Goal: Task Accomplishment & Management: Manage account settings

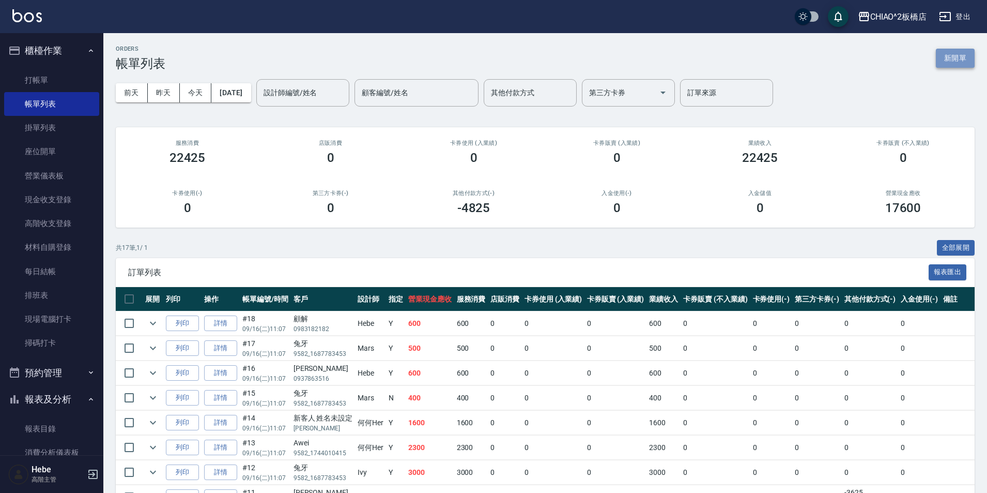
click at [953, 53] on button "新開單" at bounding box center [955, 58] width 39 height 19
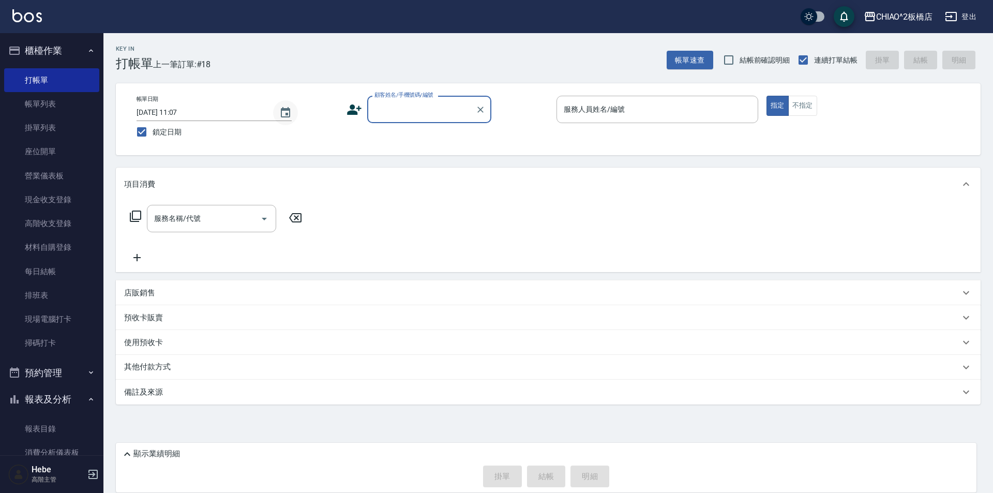
click at [291, 111] on icon "Choose date, selected date is 2025-09-16" at bounding box center [285, 112] width 12 height 12
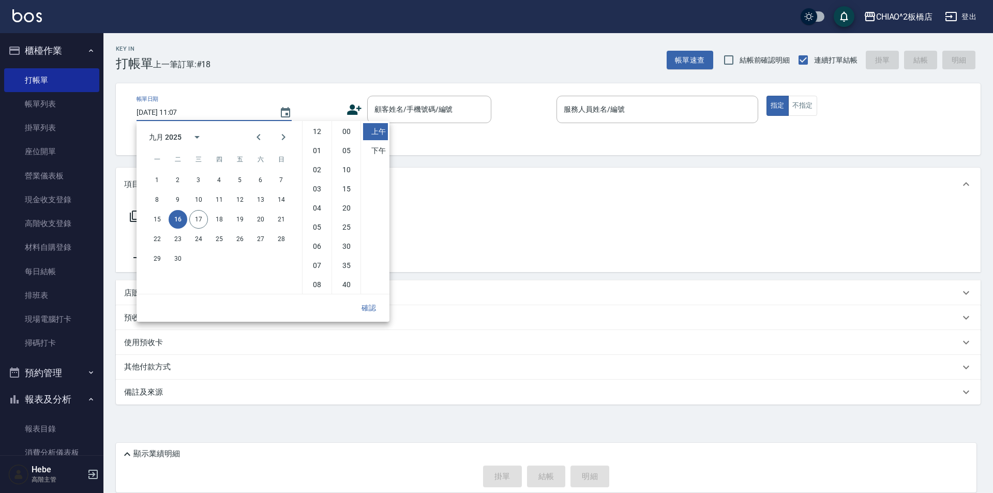
scroll to position [58, 0]
click at [199, 69] on span "上一筆訂單:#18" at bounding box center [182, 64] width 58 height 13
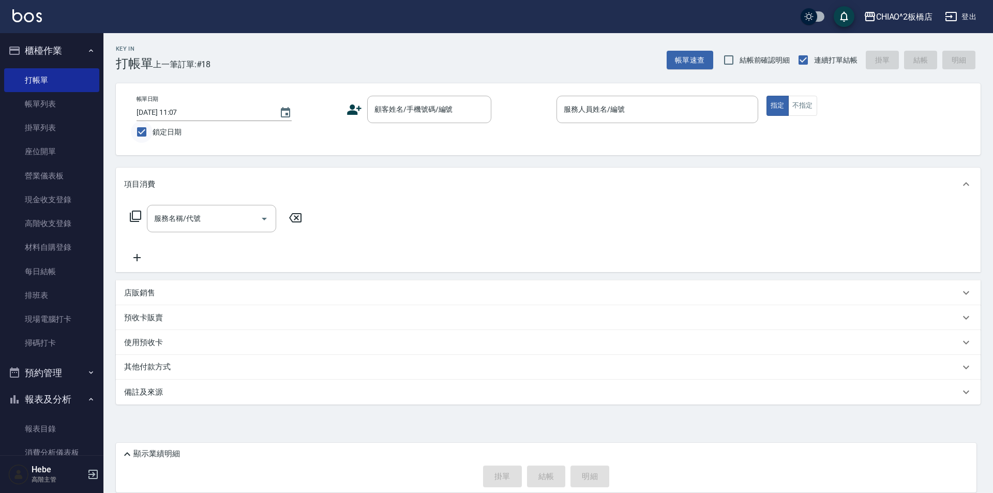
click at [144, 133] on input "鎖定日期" at bounding box center [142, 132] width 22 height 22
checkbox input "false"
type input "[DATE] 14:00"
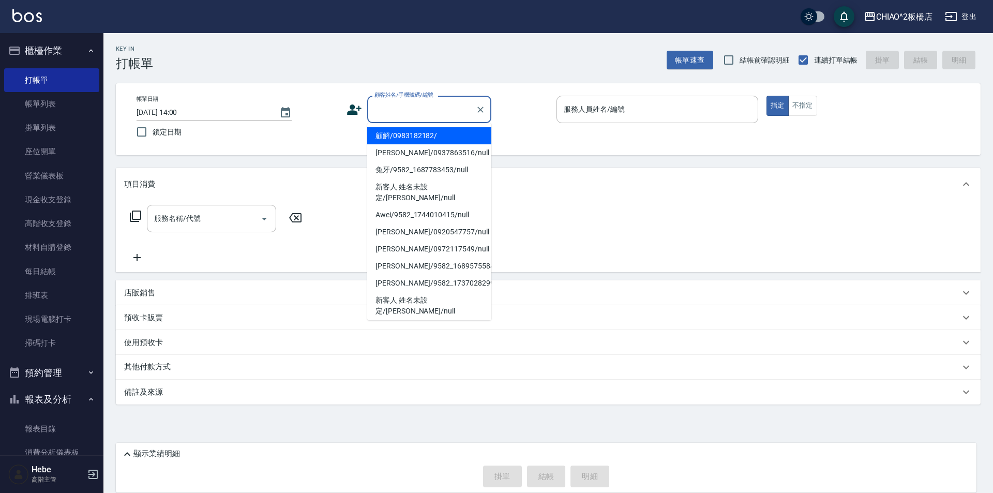
click at [383, 111] on input "顧客姓名/手機號碼/編號" at bounding box center [421, 109] width 99 height 18
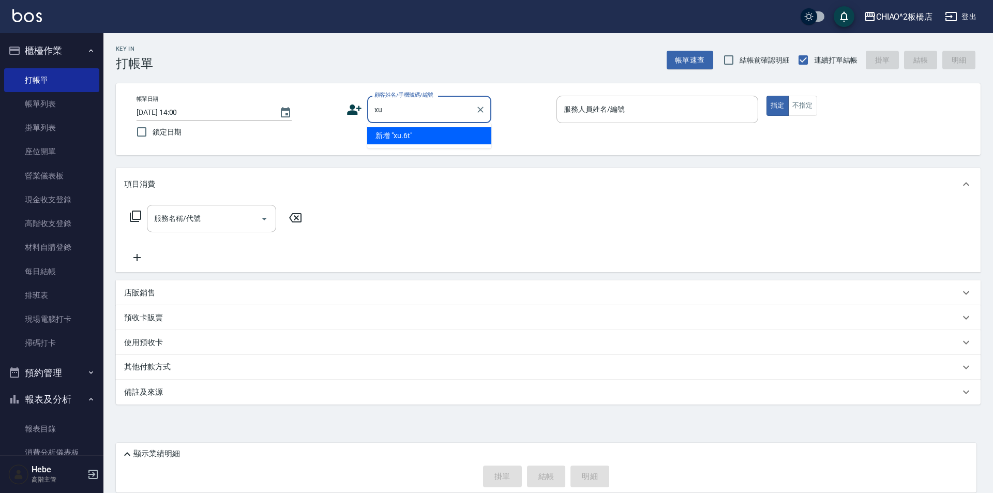
type input "x"
click at [427, 138] on li "[PERSON_NAME]/9582_1696937644/null" at bounding box center [429, 135] width 124 height 17
type input "[PERSON_NAME]/9582_1696937644/null"
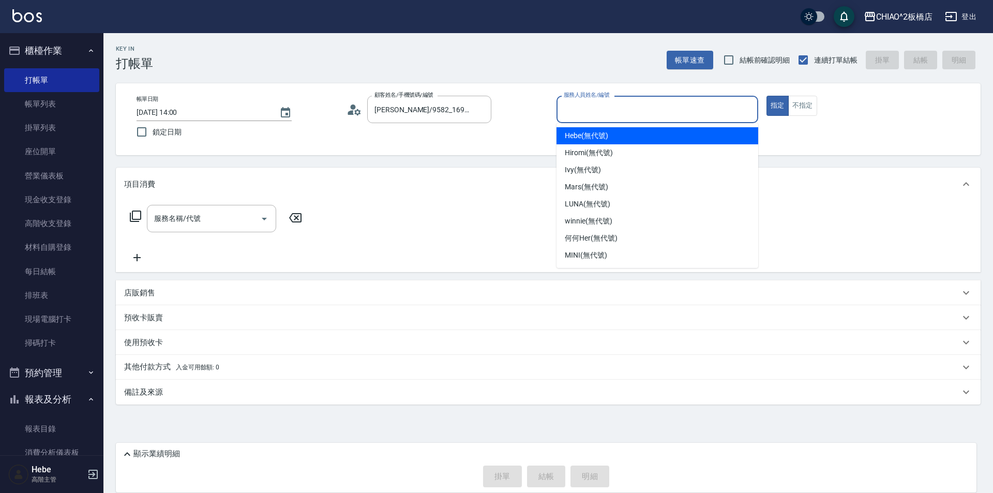
click at [585, 113] on input "服務人員姓名/編號" at bounding box center [657, 109] width 192 height 18
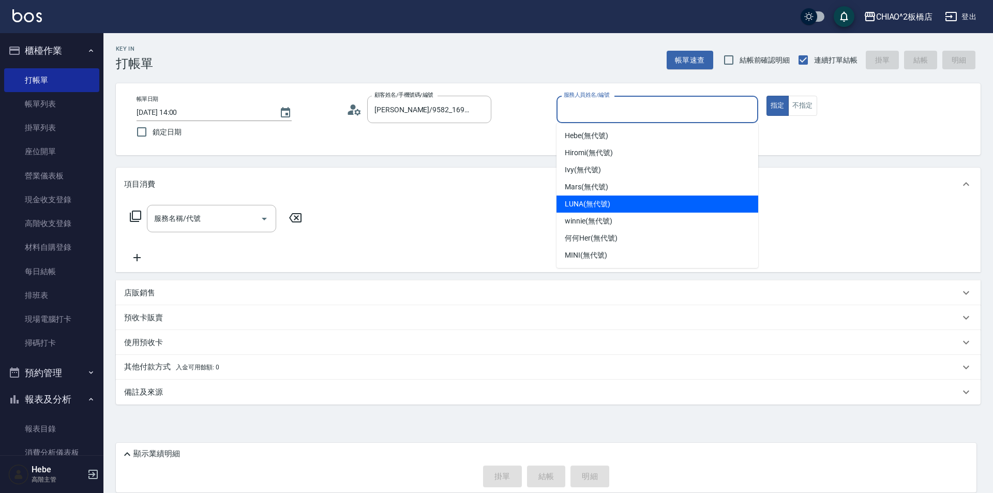
click at [581, 207] on span "LUNA (無代號)" at bounding box center [587, 204] width 45 height 11
type input "LUNA(無代號)"
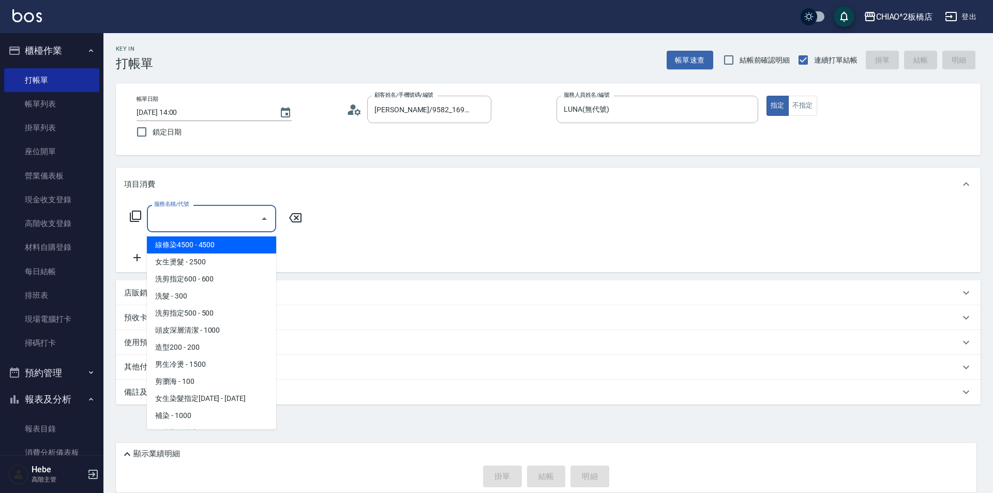
click at [194, 220] on input "服務名稱/代號" at bounding box center [203, 218] width 104 height 18
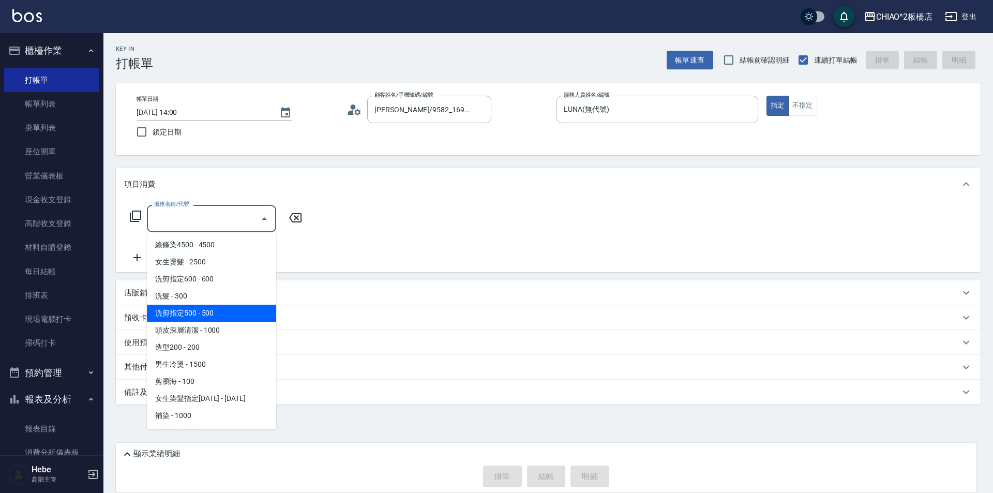
click at [233, 314] on span "洗剪指定500 - 500" at bounding box center [211, 312] width 129 height 17
type input "洗剪指定500(96681)"
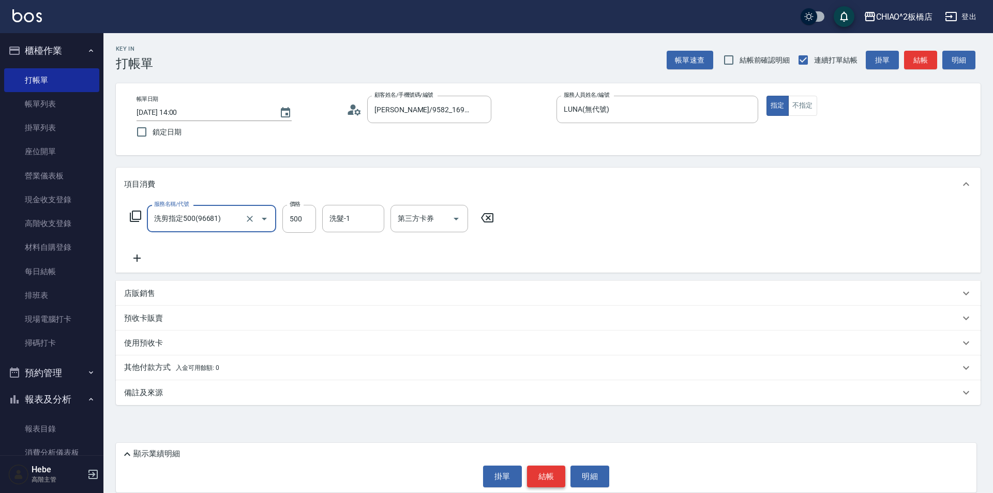
click at [546, 475] on button "結帳" at bounding box center [546, 476] width 39 height 22
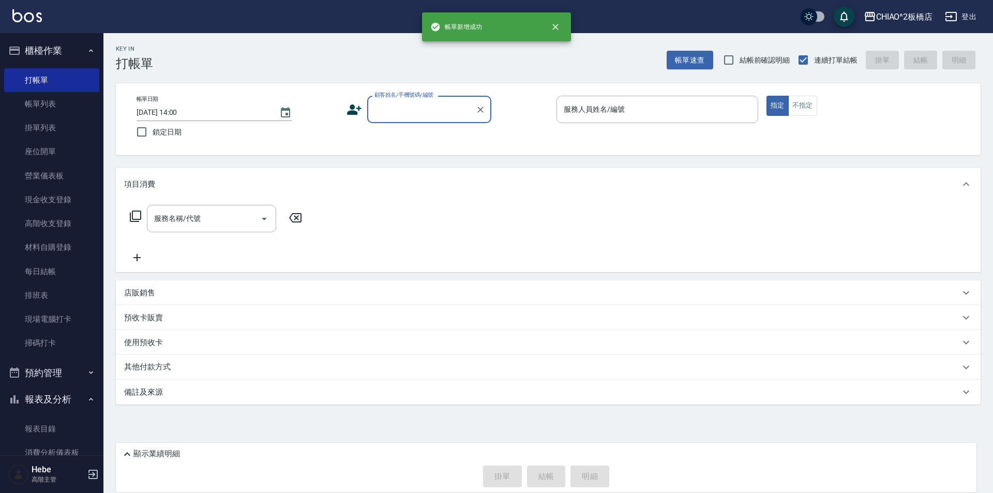
scroll to position [0, 0]
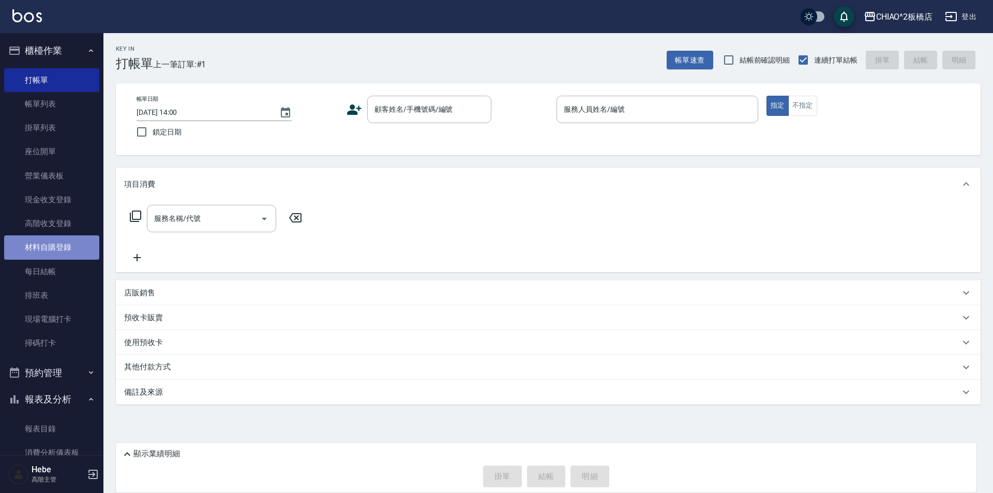
click at [61, 248] on link "材料自購登錄" at bounding box center [51, 247] width 95 height 24
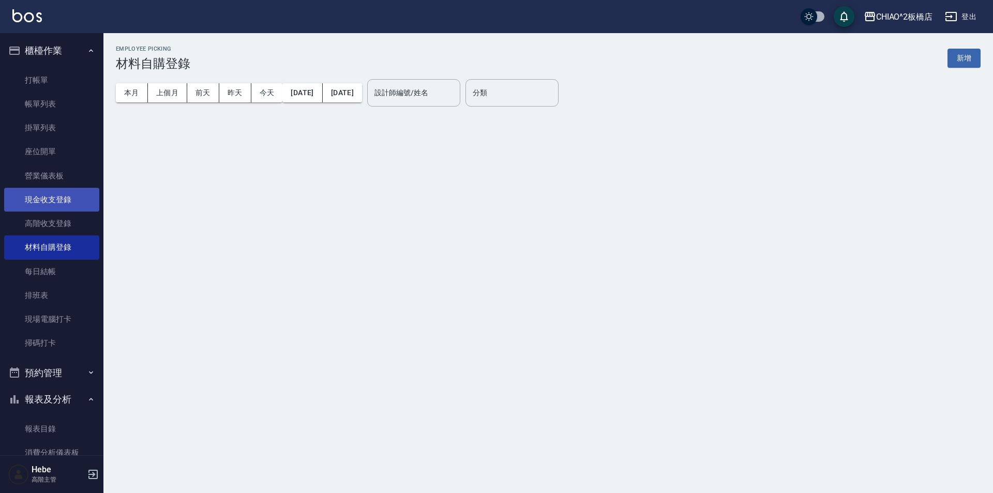
click at [69, 195] on link "現金收支登錄" at bounding box center [51, 200] width 95 height 24
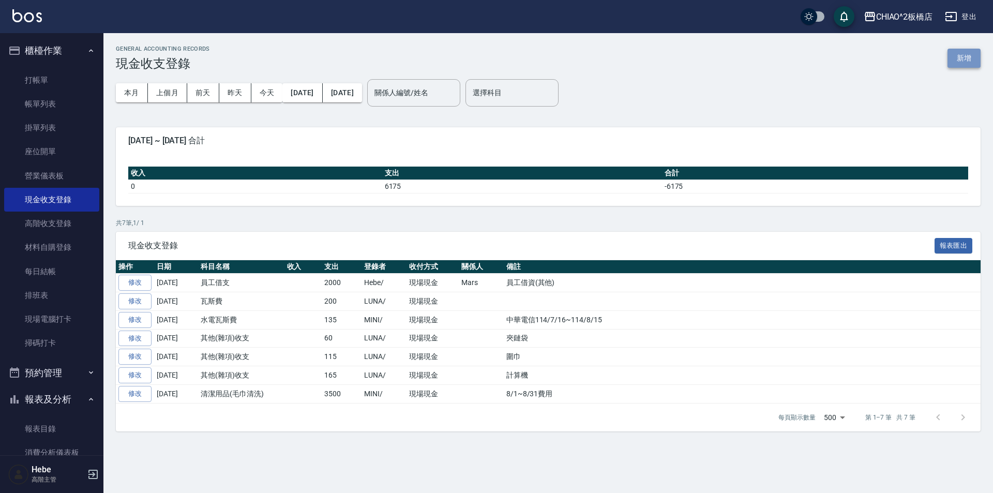
click at [960, 52] on button "新增" at bounding box center [963, 58] width 33 height 19
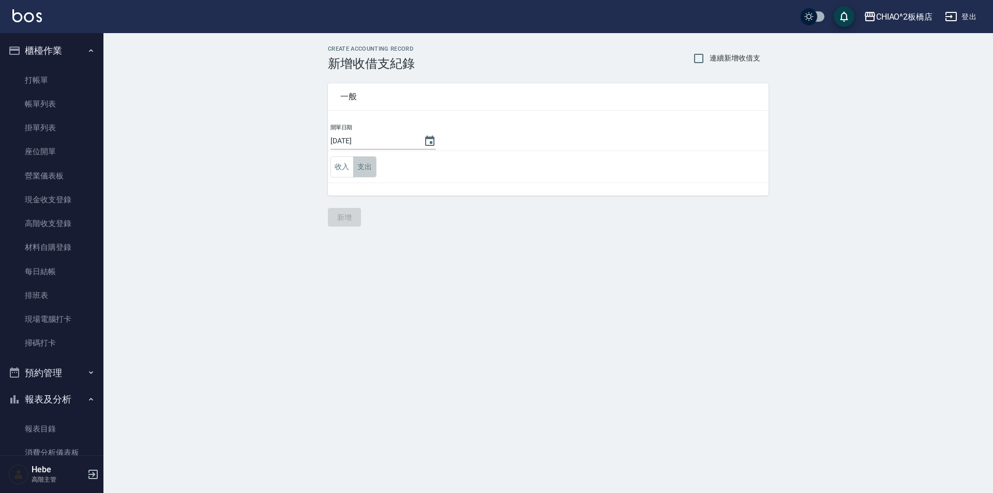
click at [363, 158] on button "支出" at bounding box center [364, 166] width 23 height 21
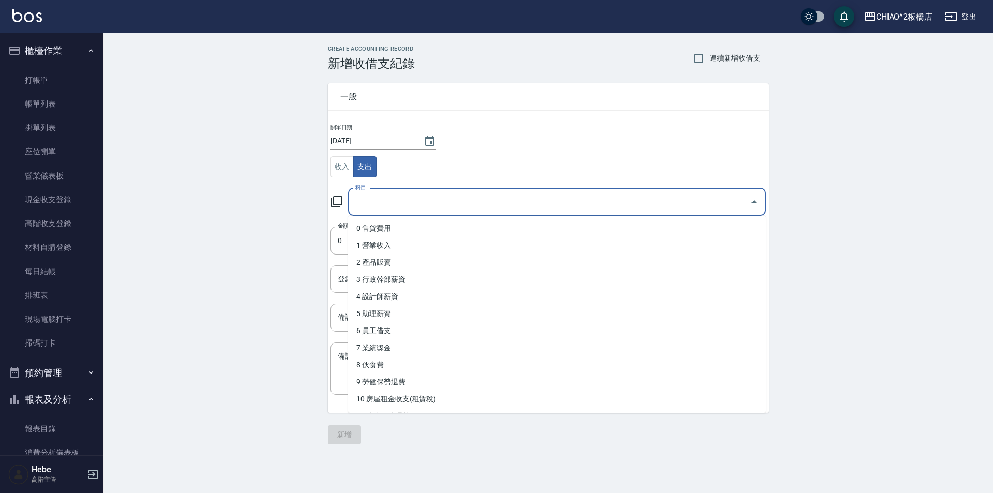
click at [383, 202] on input "科目" at bounding box center [549, 202] width 393 height 18
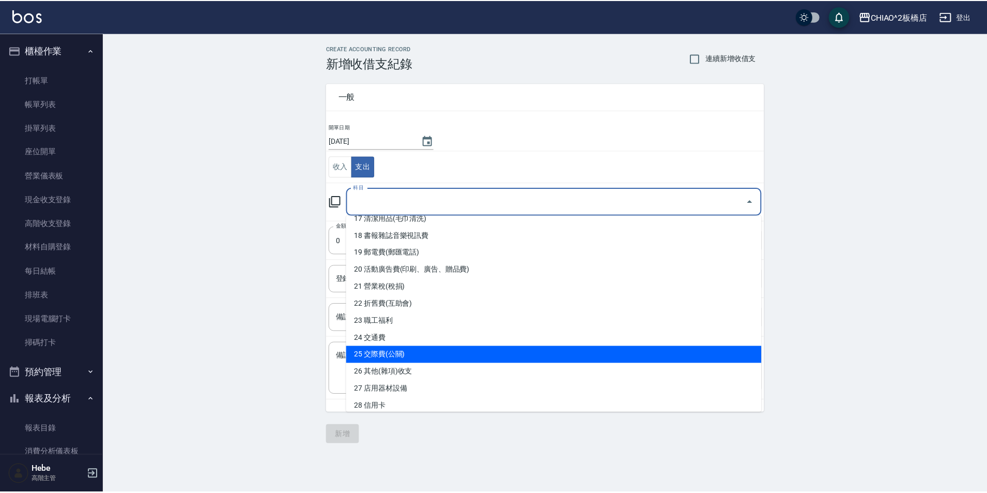
scroll to position [362, 0]
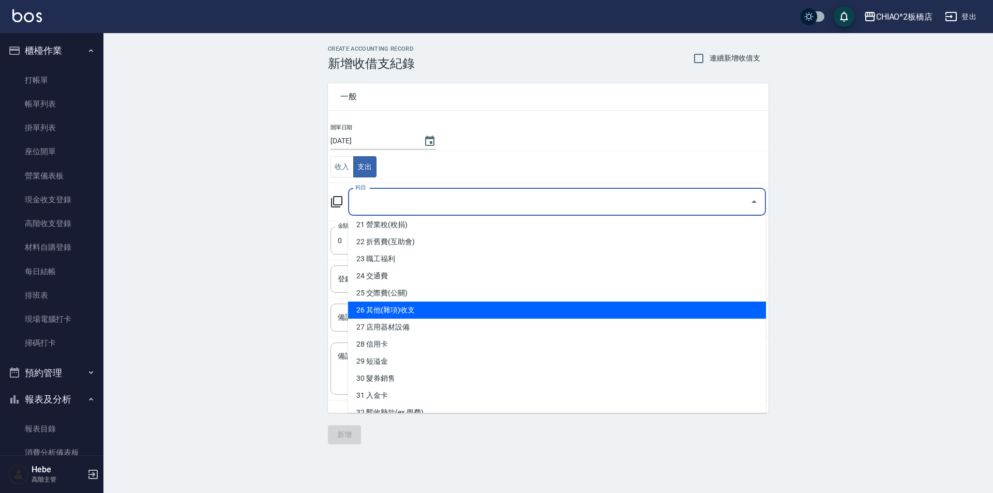
click at [399, 311] on li "26 其他(雜項)收支" at bounding box center [557, 309] width 418 height 17
type input "26 其他(雜項)收支"
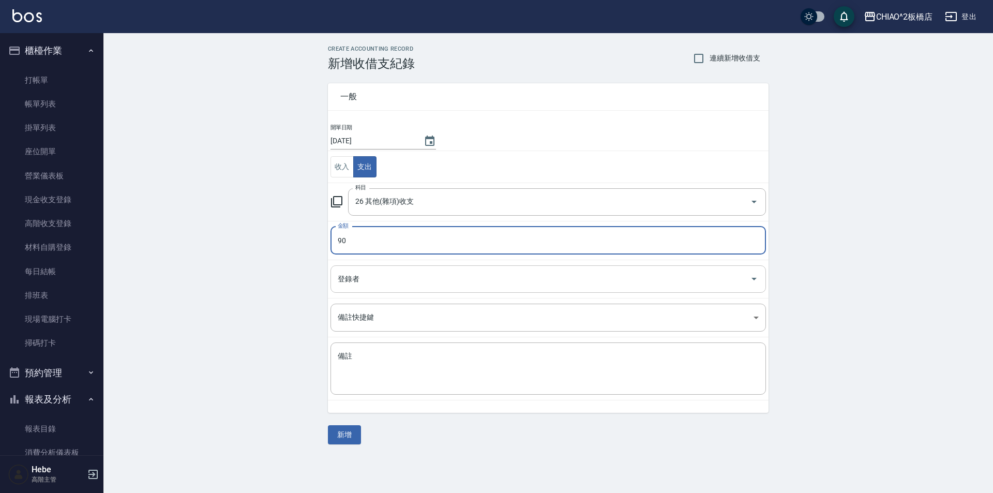
type input "90"
click at [369, 277] on input "登錄者" at bounding box center [540, 279] width 410 height 18
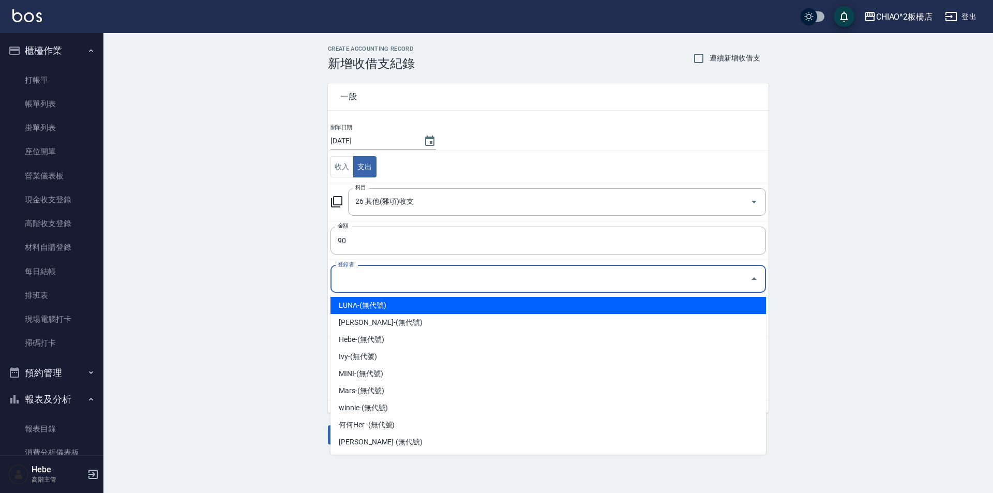
click at [369, 300] on li "LUNA-(無代號)" at bounding box center [547, 305] width 435 height 17
type input "LUNA-(無代號)"
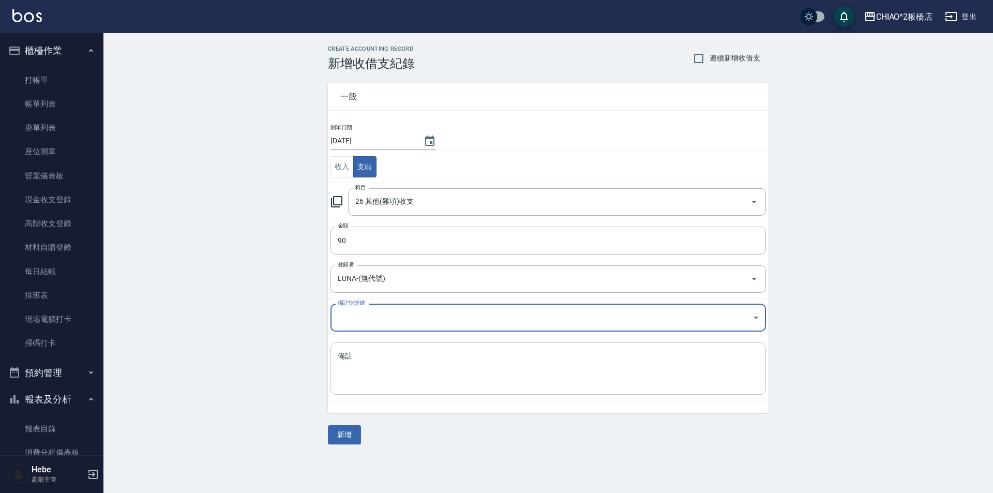
click at [359, 365] on textarea "備註" at bounding box center [548, 368] width 421 height 35
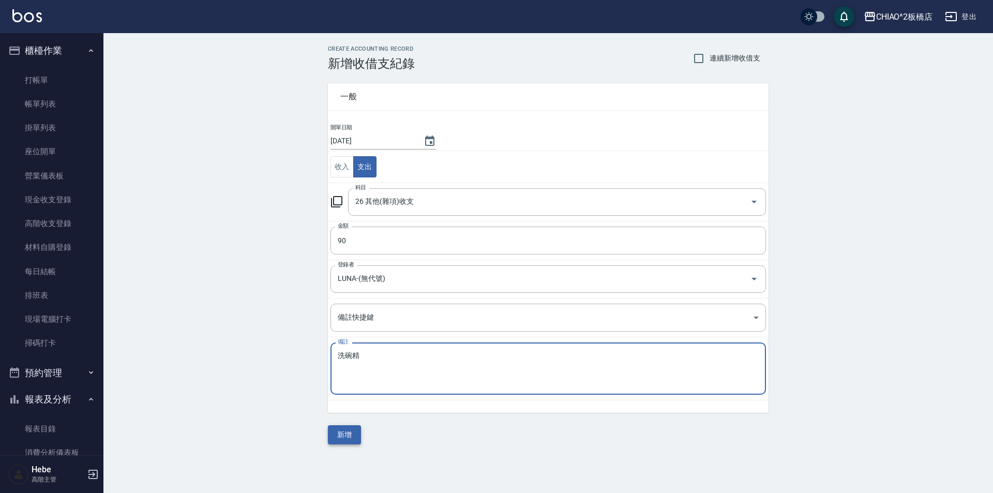
type textarea "洗碗精"
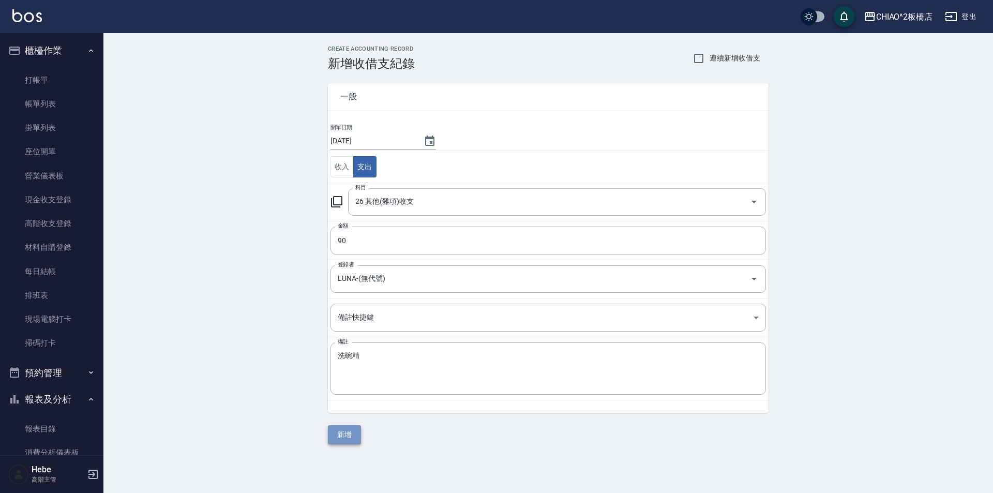
click at [337, 430] on button "新增" at bounding box center [344, 434] width 33 height 19
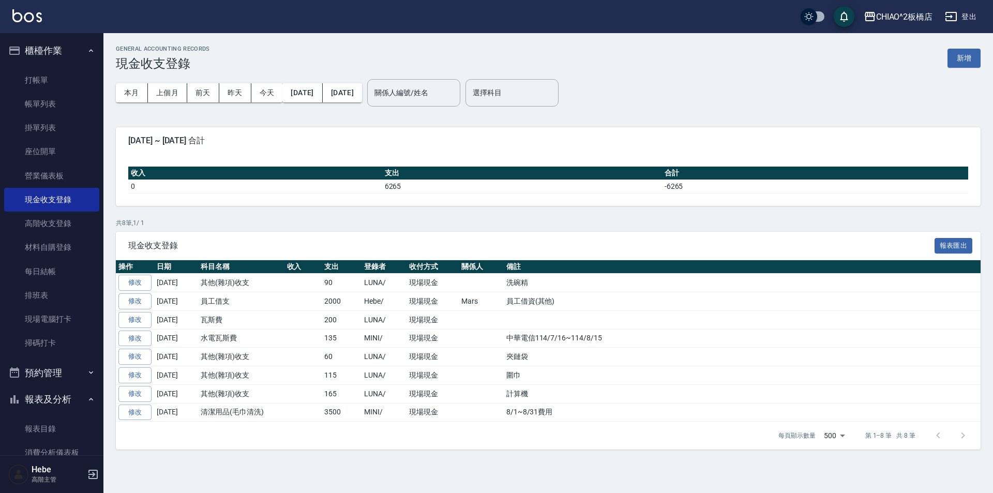
drag, startPoint x: 186, startPoint y: 194, endPoint x: 188, endPoint y: 200, distance: 6.2
drag, startPoint x: 188, startPoint y: 200, endPoint x: 242, endPoint y: 171, distance: 61.3
click at [242, 171] on th "收入" at bounding box center [255, 172] width 254 height 13
click at [68, 105] on link "帳單列表" at bounding box center [51, 104] width 95 height 24
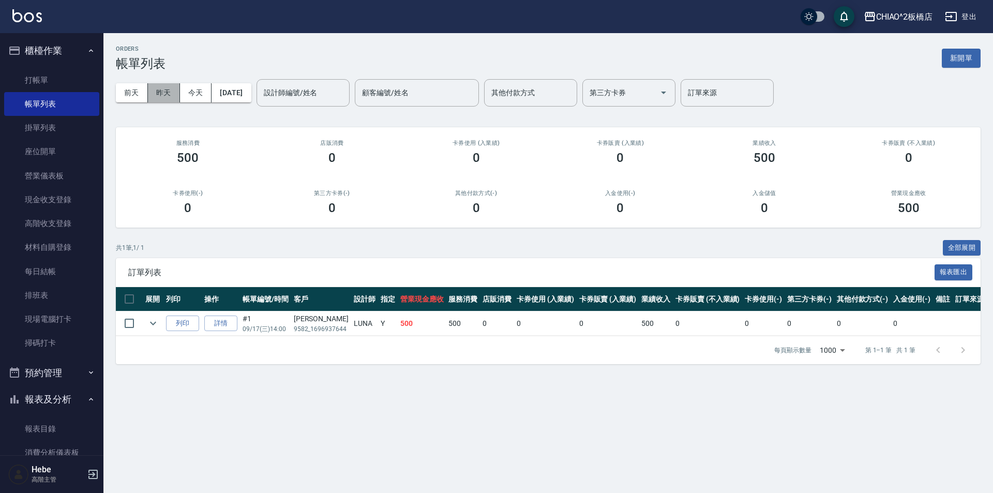
click at [167, 88] on button "昨天" at bounding box center [164, 92] width 32 height 19
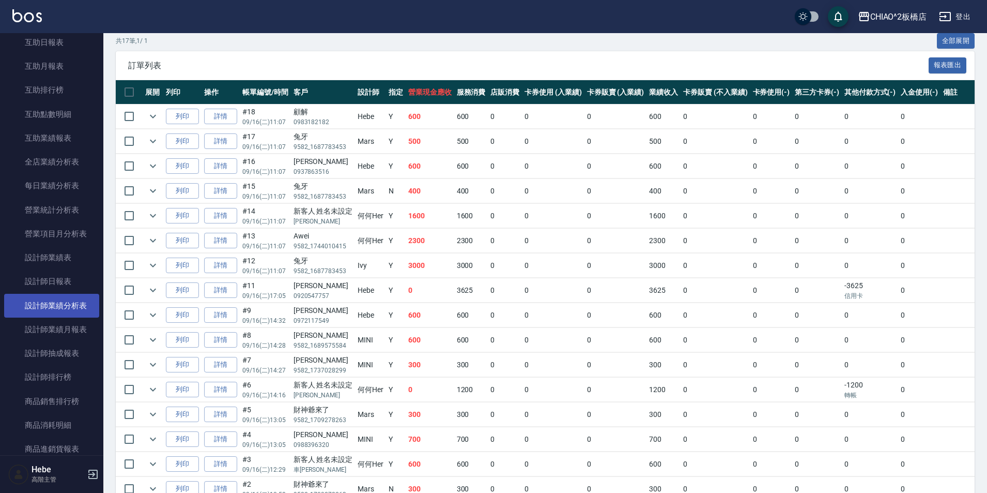
scroll to position [569, 0]
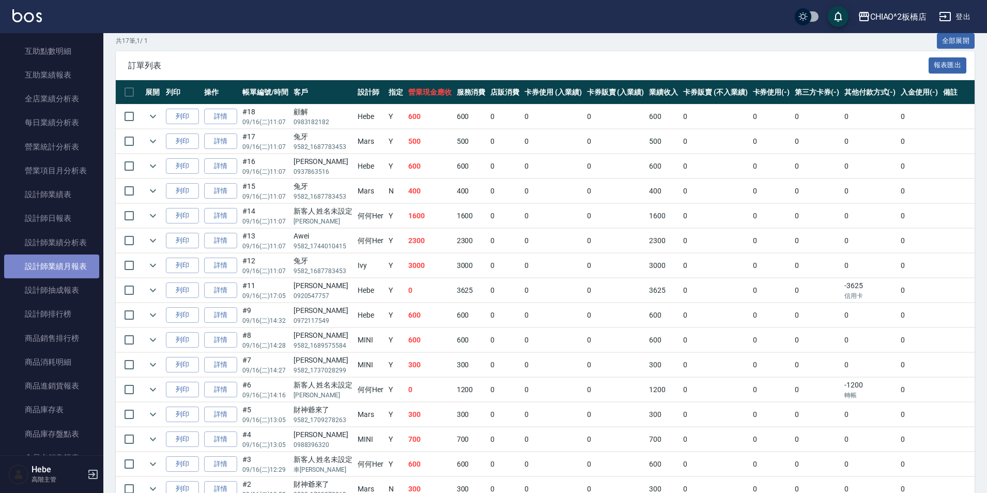
click at [65, 274] on link "設計師業績月報表" at bounding box center [51, 266] width 95 height 24
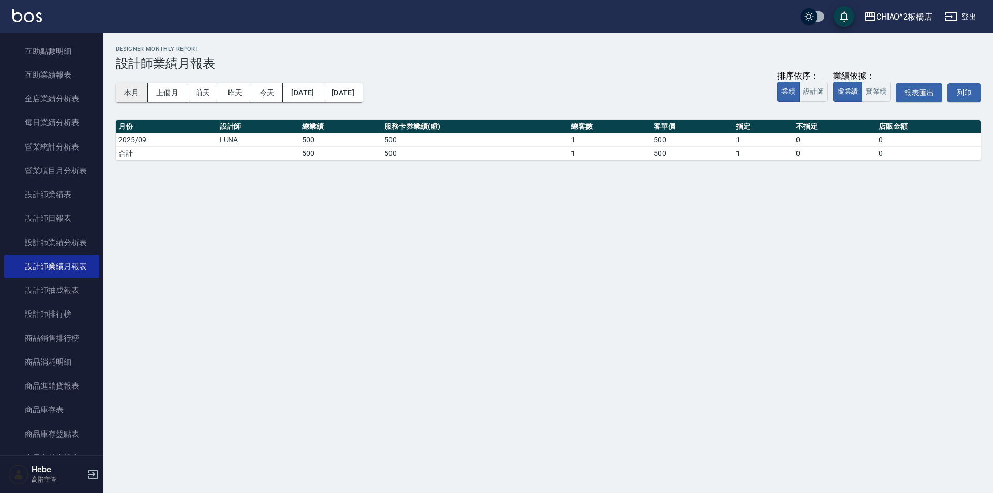
click at [139, 85] on div "本月 上個月 [DATE] [DATE] [DATE] [DATE] [DATE] 排序依序： 業績 設計師 業績依據： 虛業績 實業績 報表匯出 列印" at bounding box center [548, 93] width 864 height 44
click at [135, 92] on button "本月" at bounding box center [132, 92] width 32 height 19
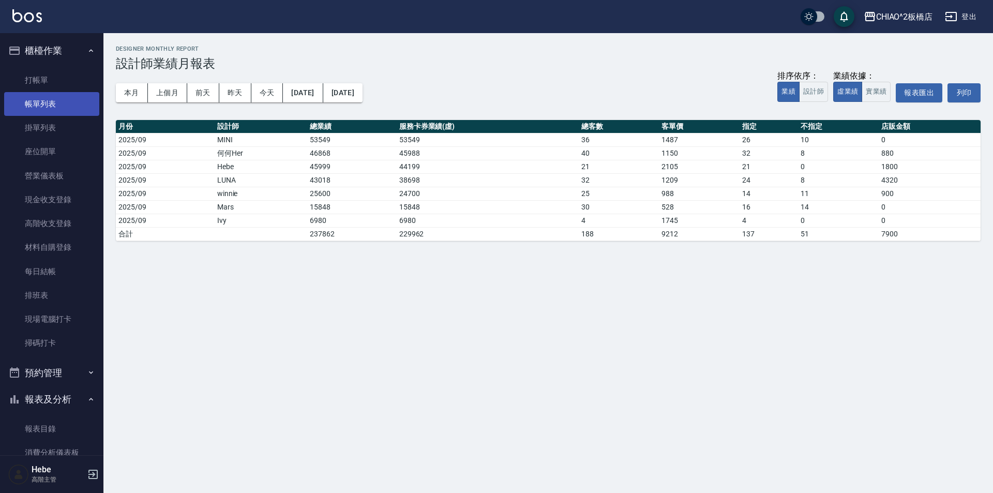
click at [45, 93] on link "帳單列表" at bounding box center [51, 104] width 95 height 24
